Goal: Information Seeking & Learning: Learn about a topic

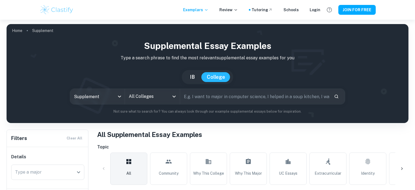
scroll to position [146, 0]
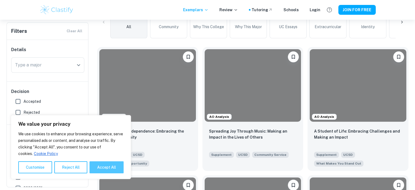
click at [102, 167] on button "Accept All" at bounding box center [106, 167] width 34 height 12
checkbox input "true"
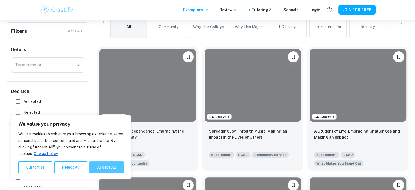
checkbox input "true"
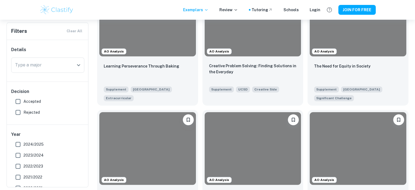
scroll to position [341, 0]
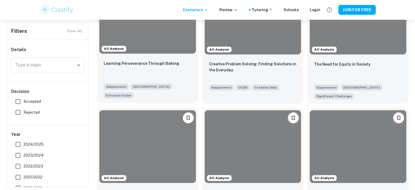
click at [159, 36] on div at bounding box center [147, 17] width 97 height 72
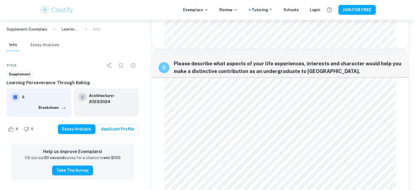
scroll to position [806, 0]
